Goal: Task Accomplishment & Management: Manage account settings

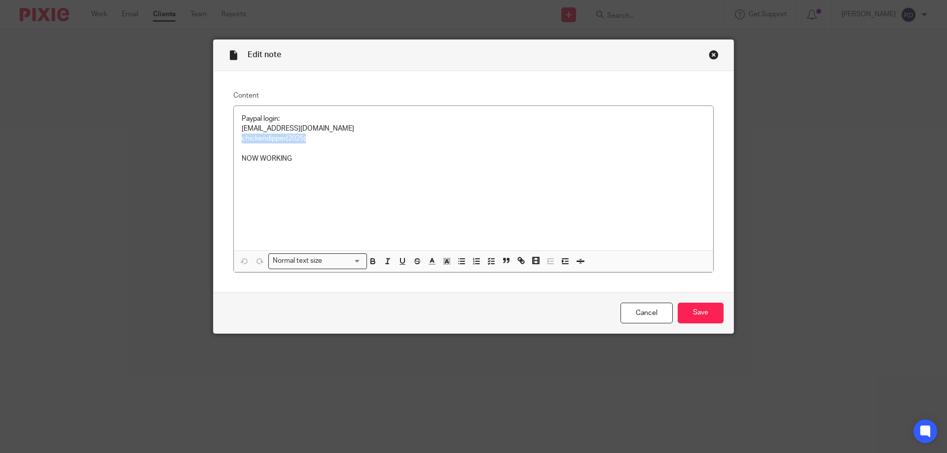
click at [712, 53] on div "Close this dialog window" at bounding box center [714, 55] width 10 height 10
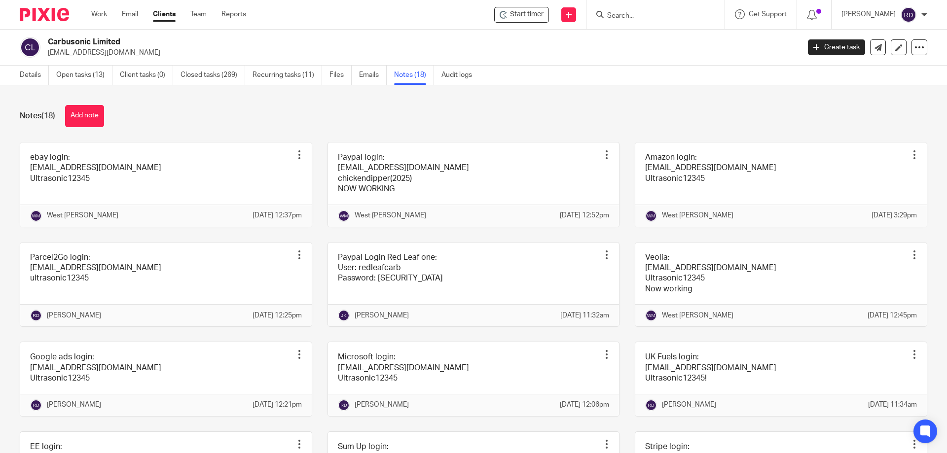
click at [615, 5] on div at bounding box center [655, 14] width 138 height 29
click at [173, 173] on link at bounding box center [165, 185] width 291 height 84
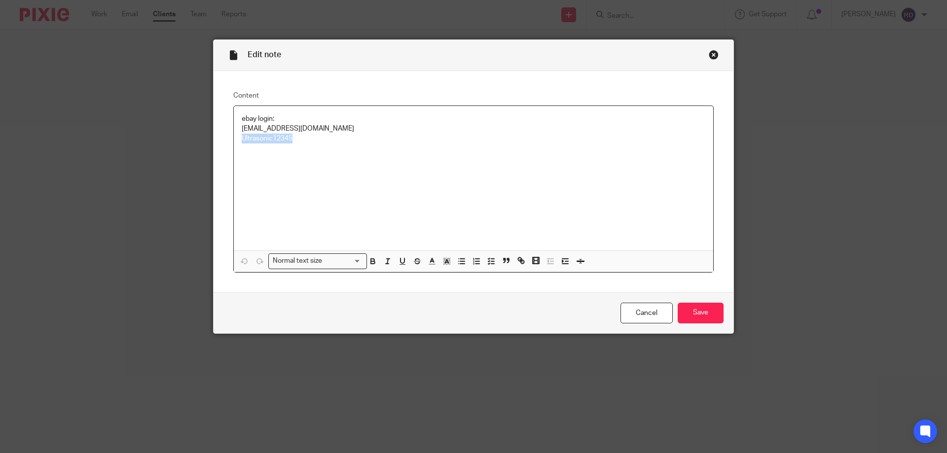
drag, startPoint x: 296, startPoint y: 144, endPoint x: 228, endPoint y: 140, distance: 68.1
click at [228, 140] on div "Content ebay login: [EMAIL_ADDRESS][DOMAIN_NAME] Ultrasonic12345 Normal text si…" at bounding box center [474, 181] width 520 height 221
copy p "Ultrasonic12345"
click at [709, 55] on div "Close this dialog window" at bounding box center [714, 55] width 10 height 10
